Goal: Information Seeking & Learning: Learn about a topic

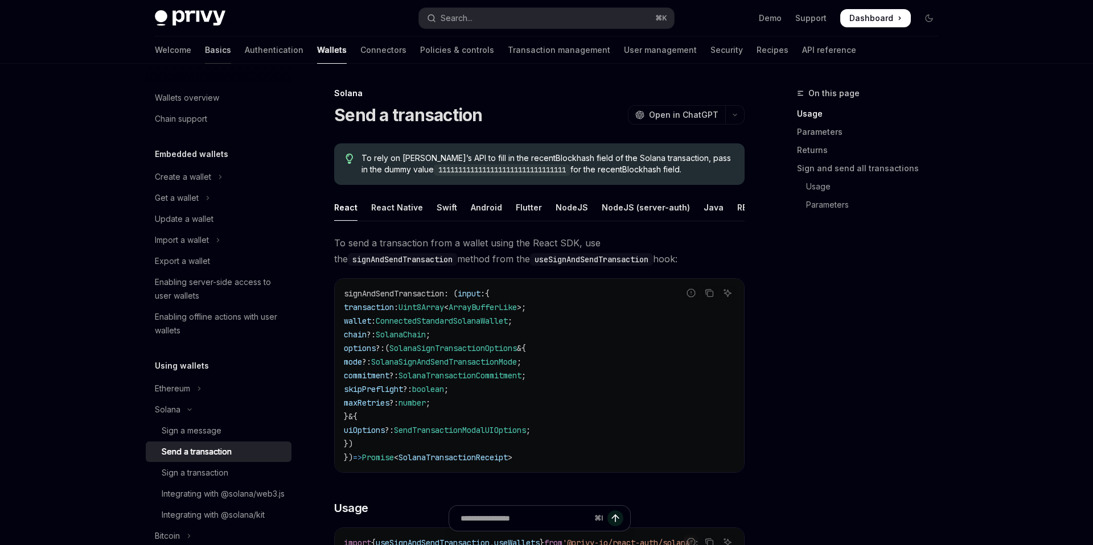
click at [205, 53] on link "Basics" at bounding box center [218, 49] width 26 height 27
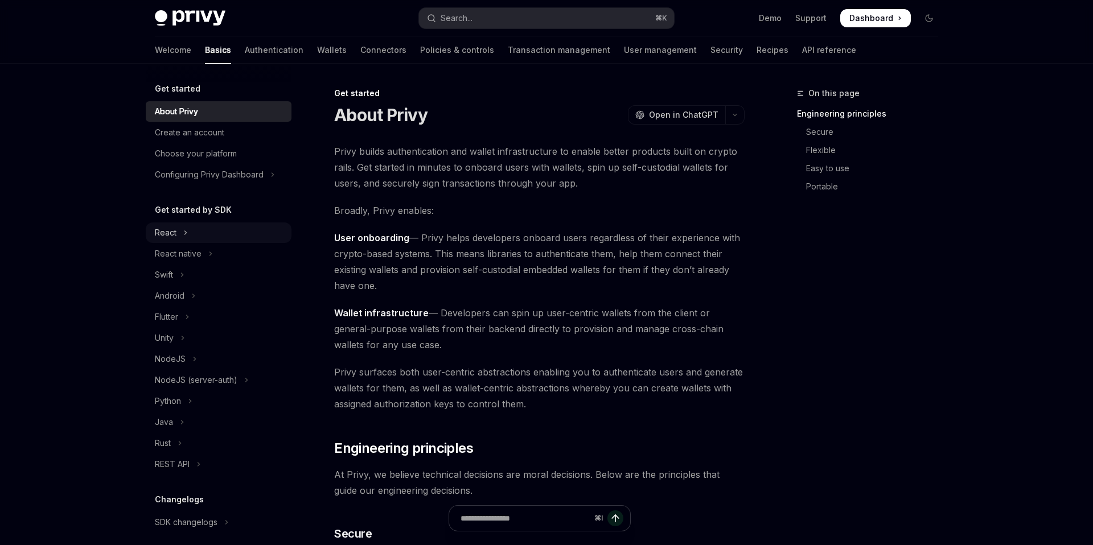
click at [187, 234] on icon "Toggle React section" at bounding box center [185, 233] width 5 height 14
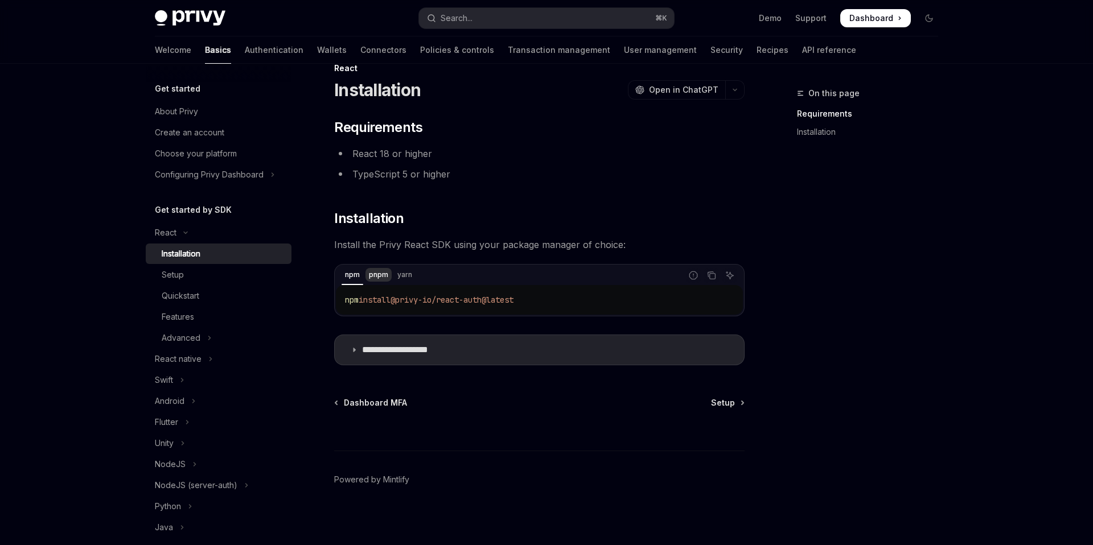
scroll to position [29, 0]
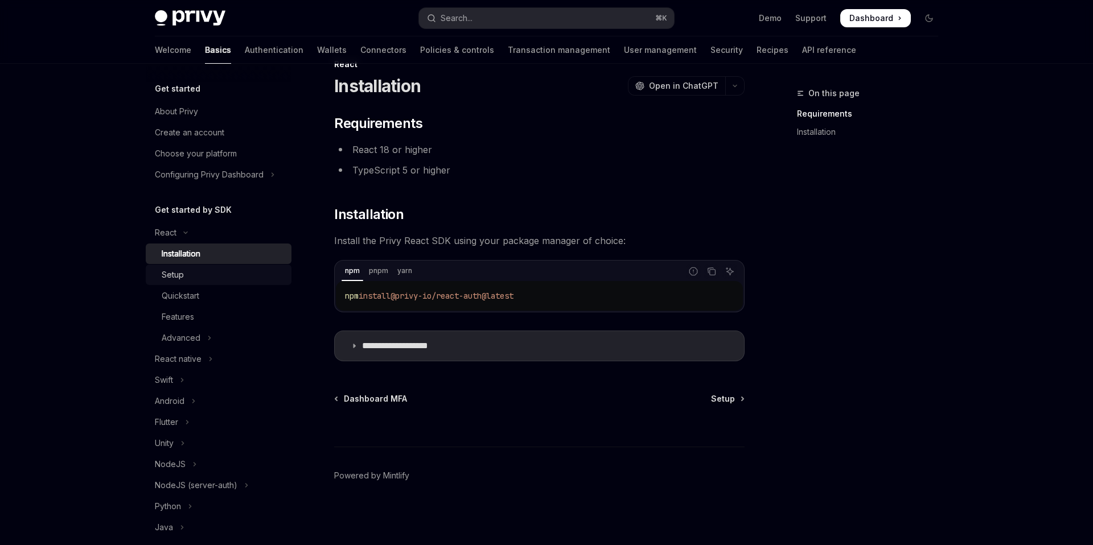
click at [216, 275] on div "Setup" at bounding box center [223, 275] width 123 height 14
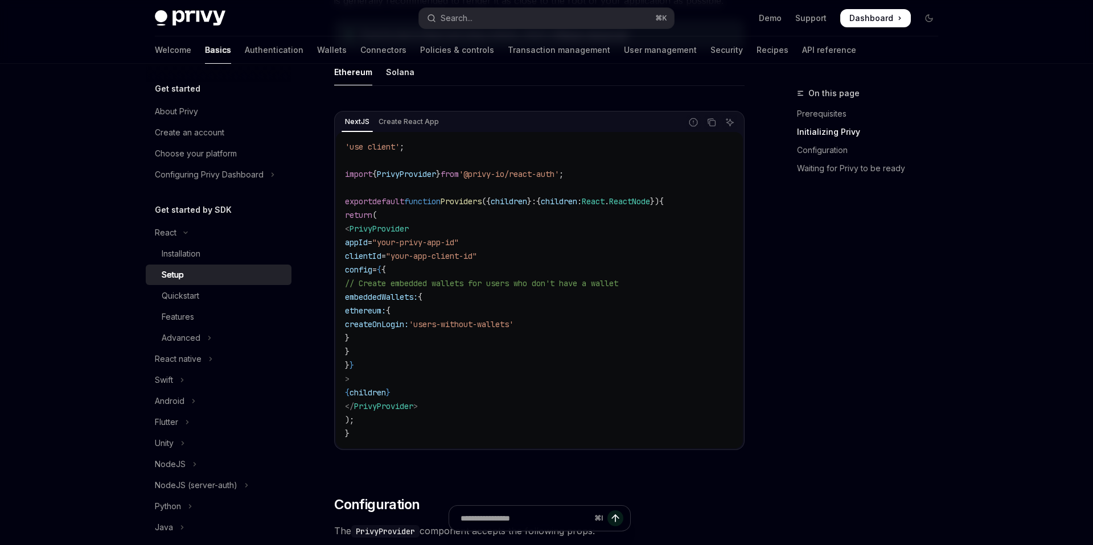
scroll to position [354, 0]
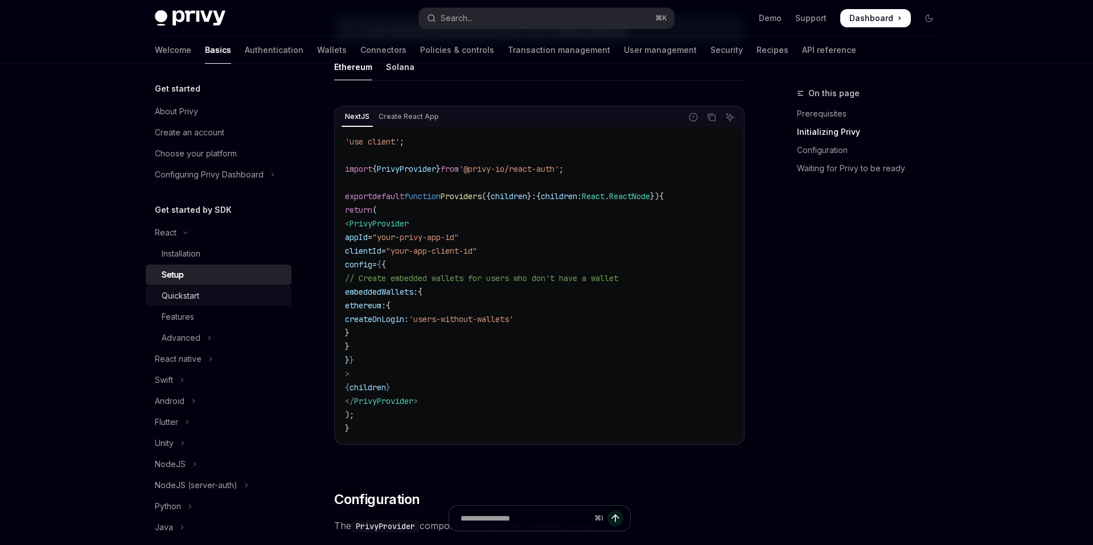
click at [201, 298] on div "Quickstart" at bounding box center [223, 296] width 123 height 14
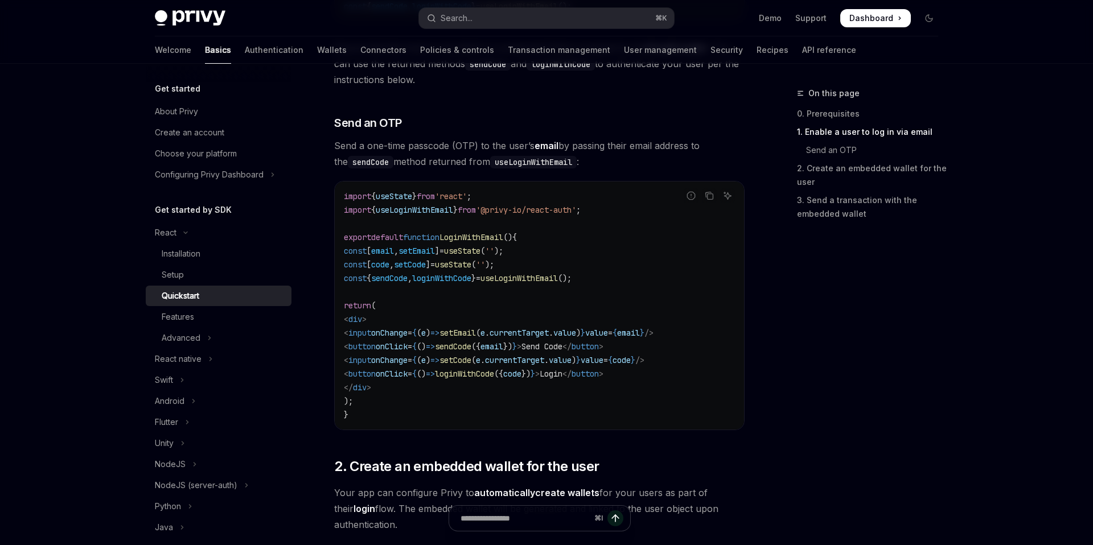
scroll to position [433, 0]
click at [208, 307] on link "Features" at bounding box center [219, 317] width 146 height 20
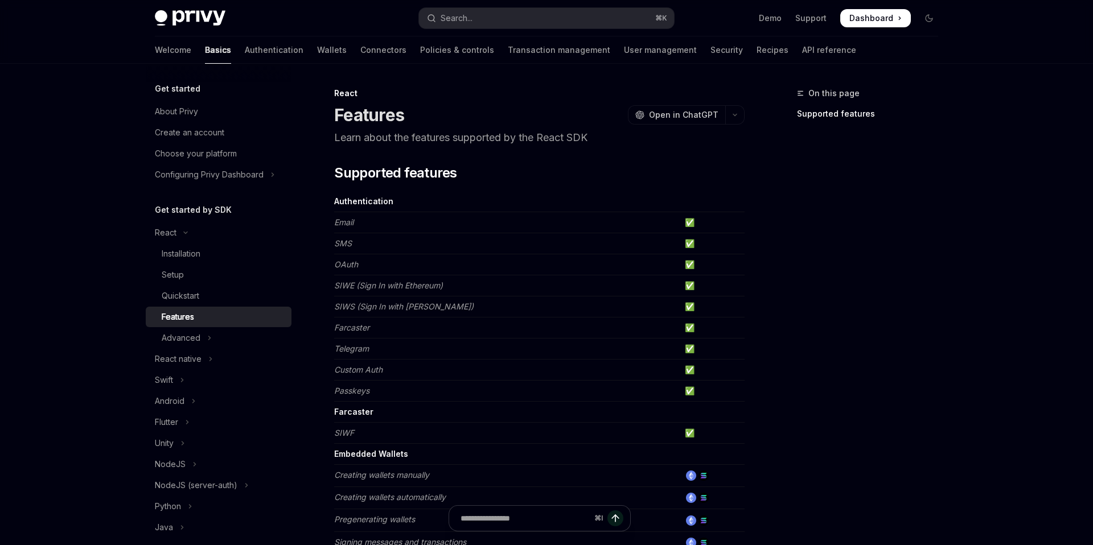
click at [208, 323] on div "Features" at bounding box center [223, 317] width 123 height 14
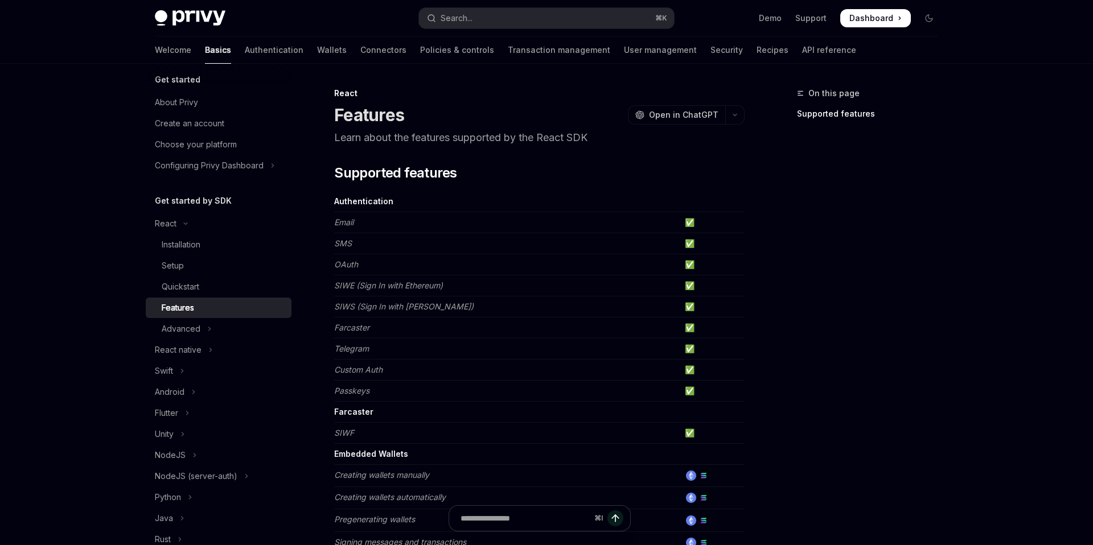
scroll to position [10, 0]
click at [208, 323] on icon "Toggle Advanced section" at bounding box center [209, 328] width 5 height 14
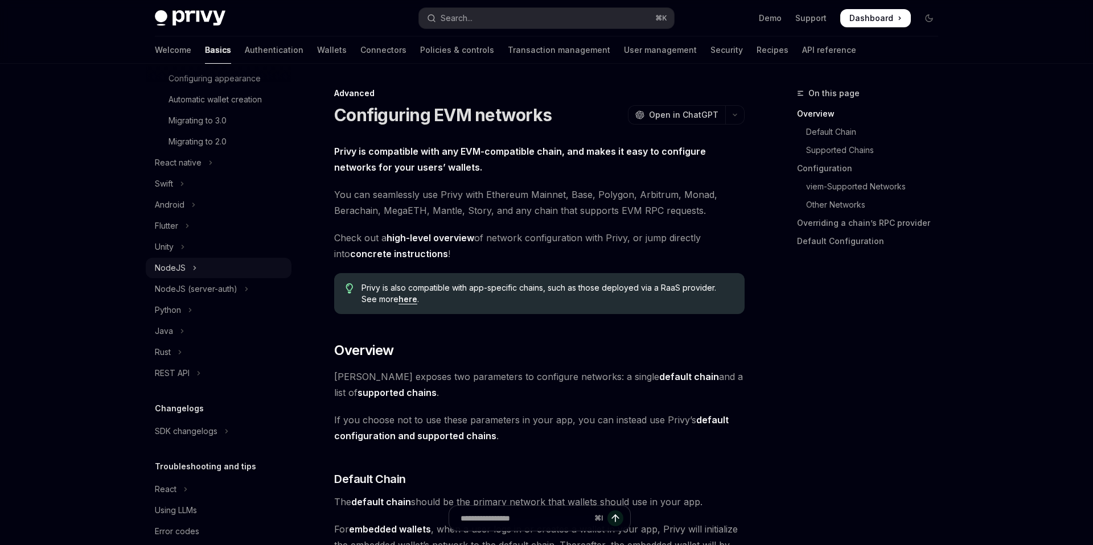
scroll to position [342, 0]
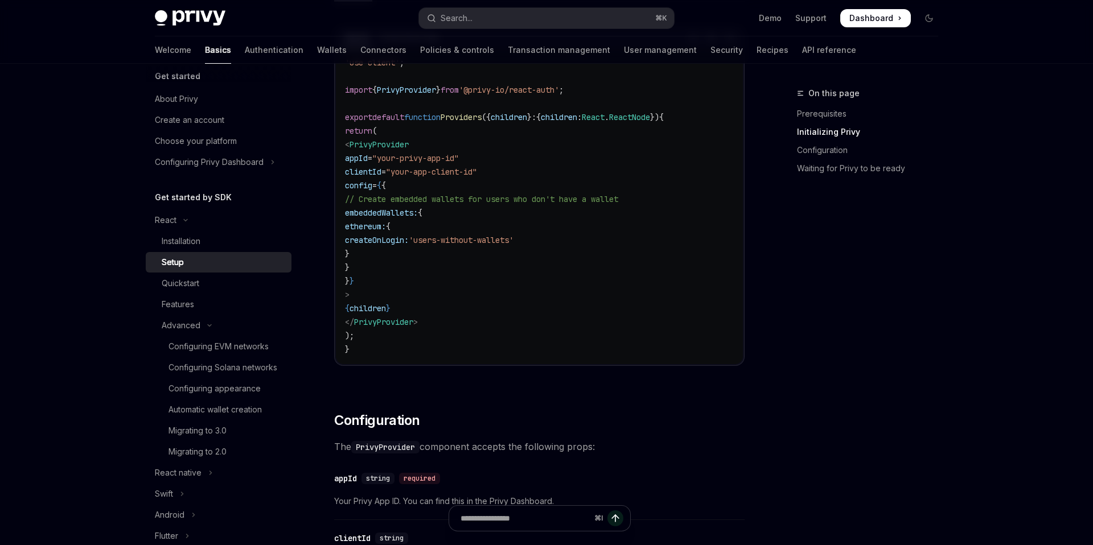
scroll to position [354, 0]
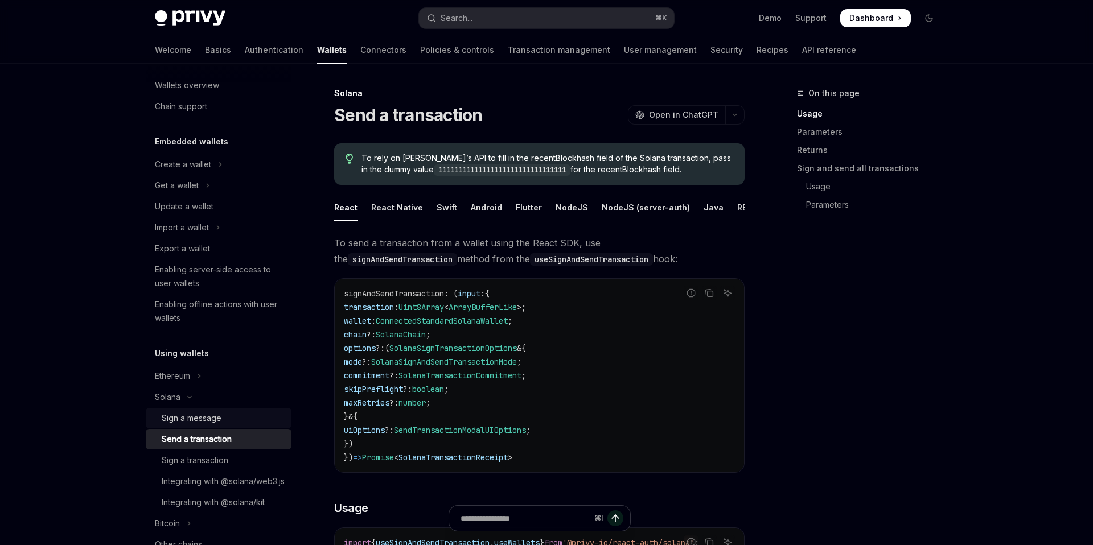
click at [207, 415] on div "Sign a message" at bounding box center [192, 418] width 60 height 14
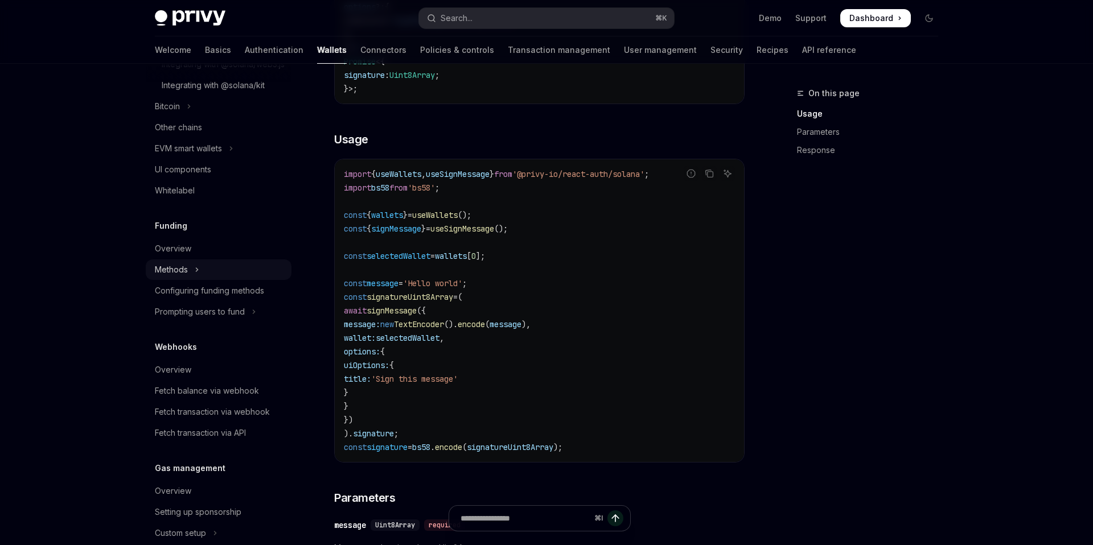
scroll to position [542, 0]
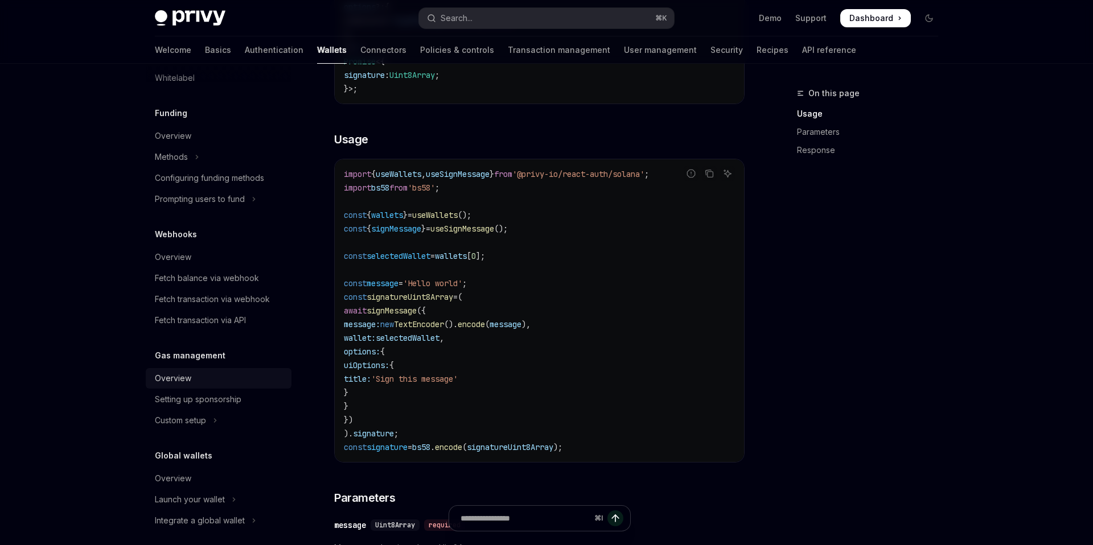
click at [203, 385] on div "Overview" at bounding box center [220, 379] width 130 height 14
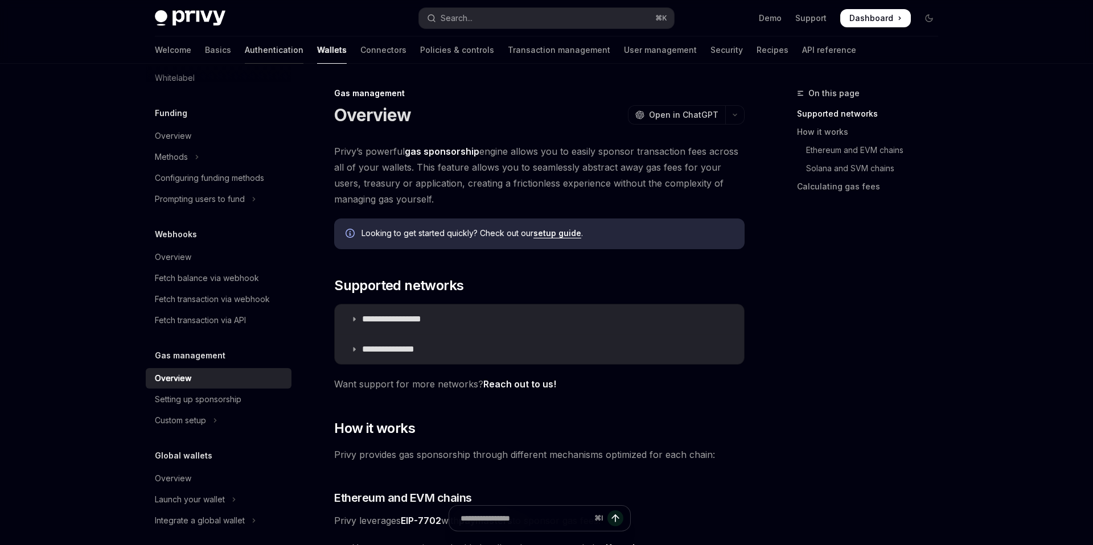
click at [245, 51] on link "Authentication" at bounding box center [274, 49] width 59 height 27
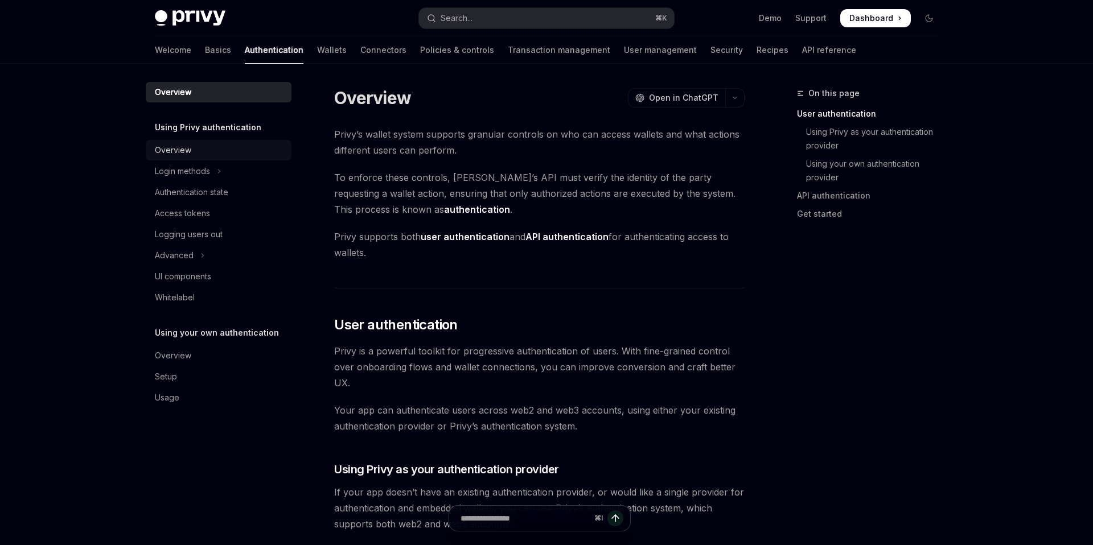
click at [199, 154] on div "Overview" at bounding box center [220, 150] width 130 height 14
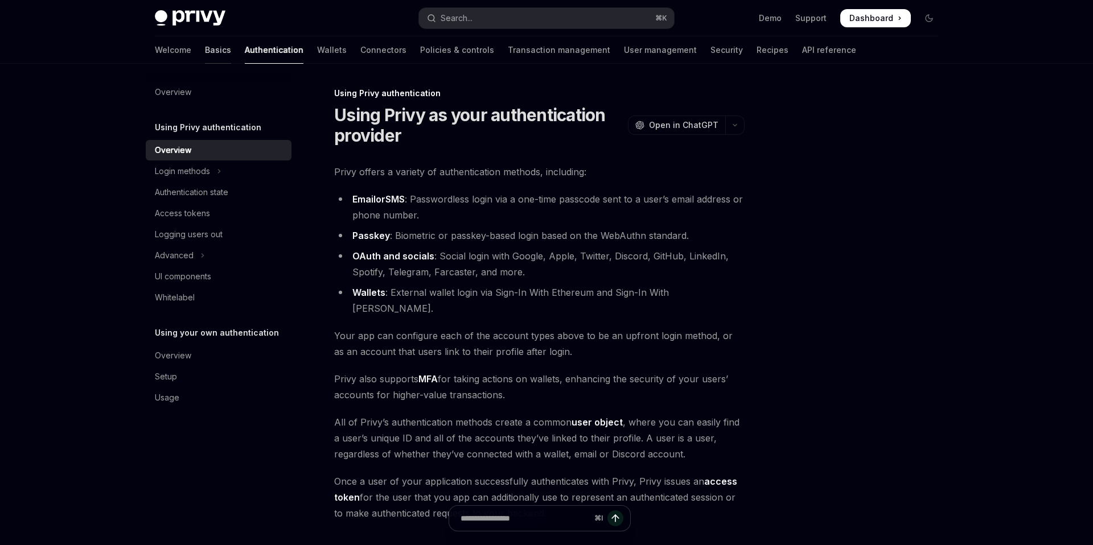
click at [205, 46] on link "Basics" at bounding box center [218, 49] width 26 height 27
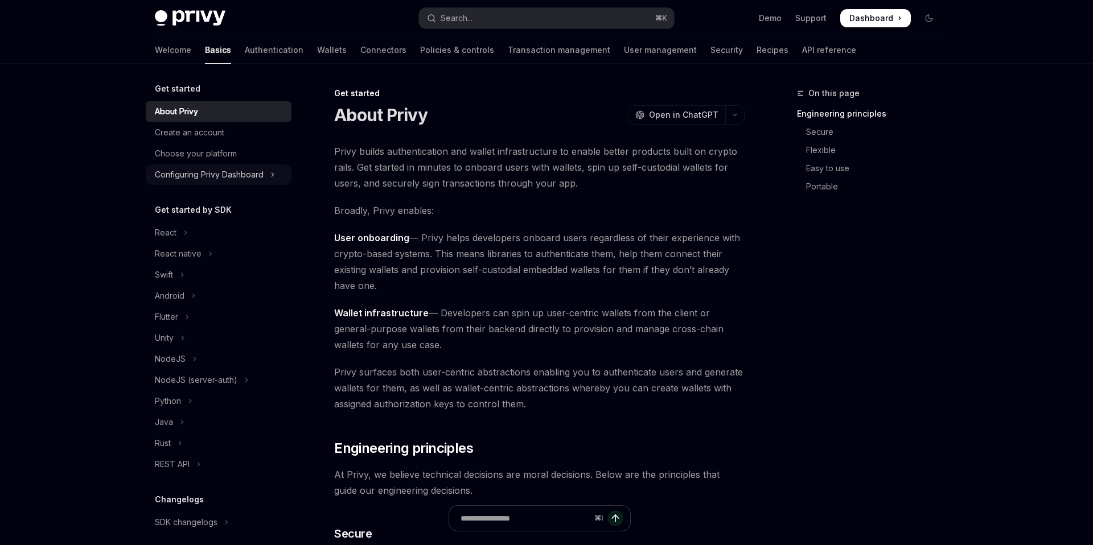
click at [197, 175] on div "Configuring Privy Dashboard" at bounding box center [209, 175] width 109 height 14
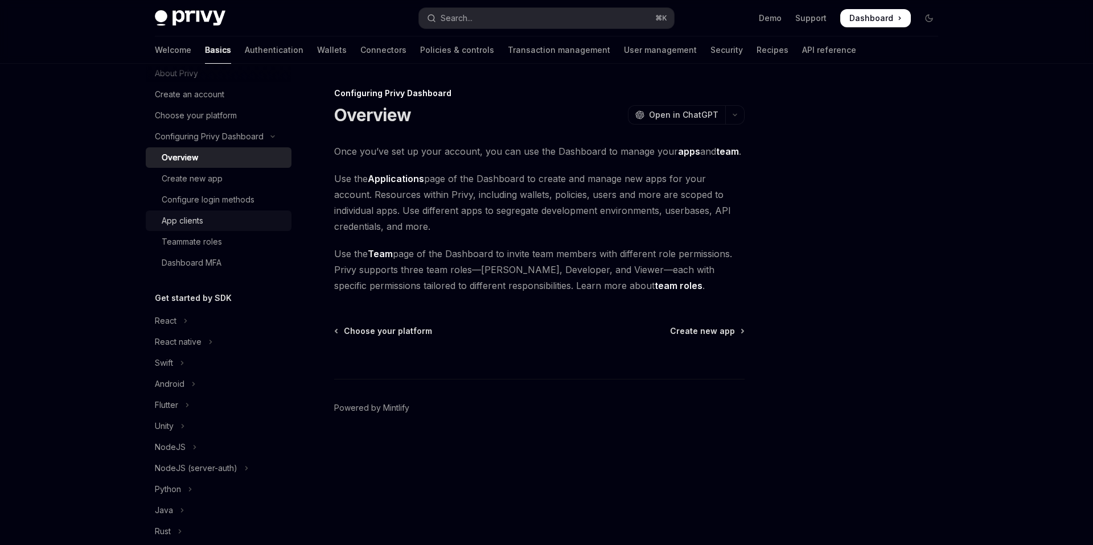
scroll to position [40, 0]
click at [193, 240] on div "Teammate roles" at bounding box center [192, 240] width 60 height 14
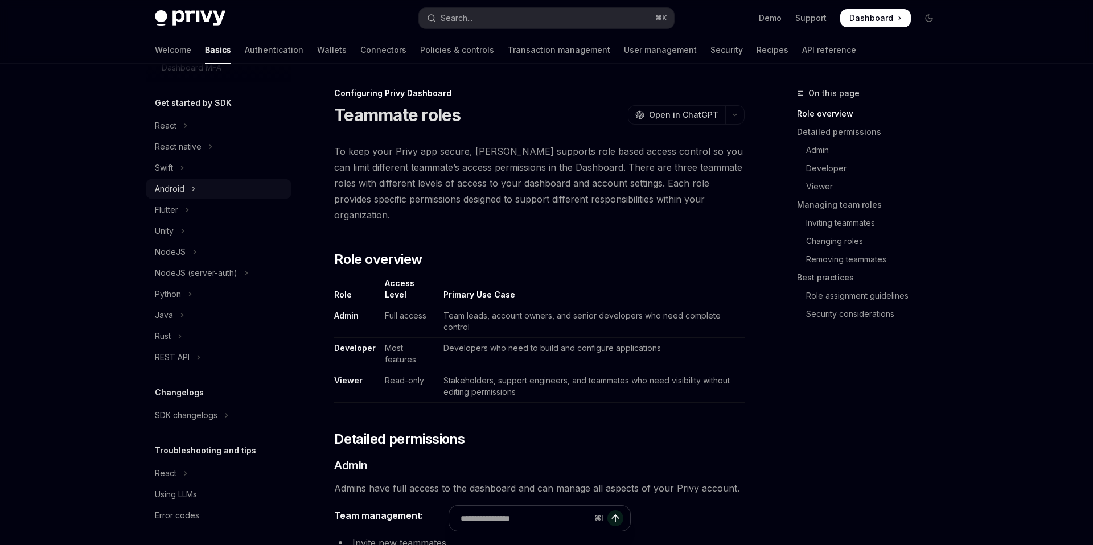
scroll to position [237, 0]
type textarea "*"
